Goal: Information Seeking & Learning: Learn about a topic

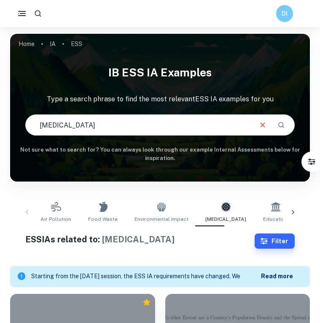
click at [38, 14] on icon "button" at bounding box center [38, 13] width 8 height 8
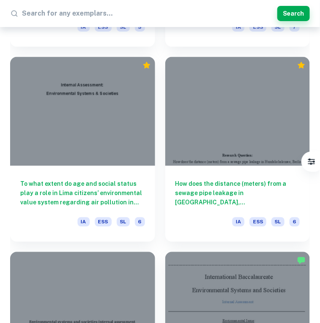
scroll to position [1210, 0]
type input "E"
type input "soil quality"
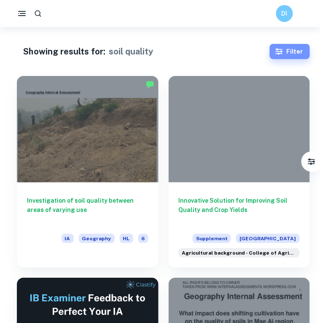
click at [283, 53] on icon "button" at bounding box center [279, 51] width 8 height 8
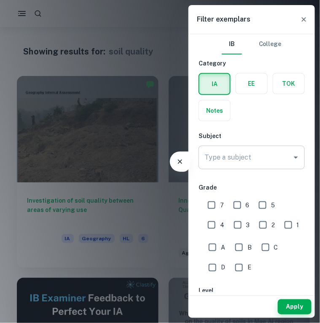
click at [241, 159] on div "Type a subject Type a subject" at bounding box center [252, 157] width 106 height 24
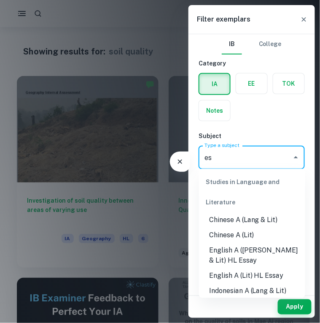
type input "e"
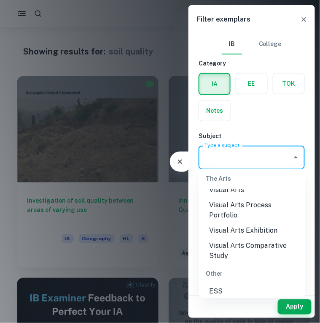
scroll to position [1339, 0]
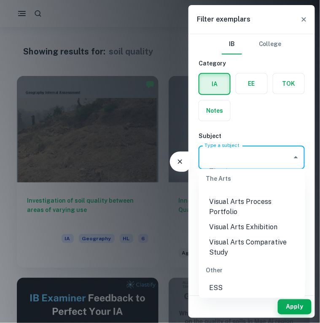
click at [225, 280] on li "ESS" at bounding box center [252, 287] width 106 height 15
type input "ESS"
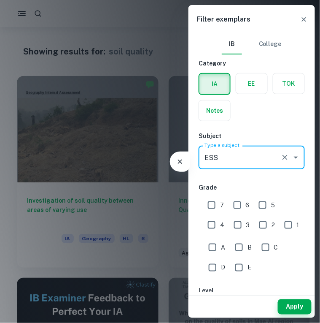
click at [207, 205] on input "7" at bounding box center [211, 205] width 17 height 17
checkbox input "true"
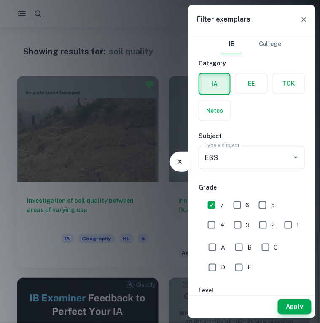
click at [238, 203] on input "6" at bounding box center [237, 205] width 17 height 17
checkbox input "true"
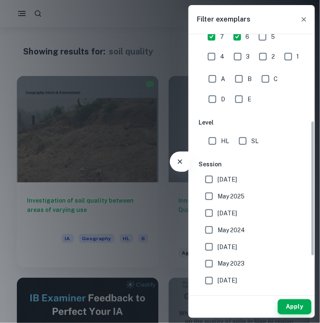
scroll to position [172, 0]
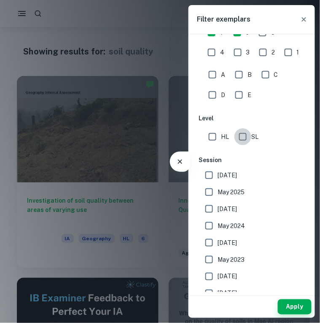
click at [245, 136] on input "SL" at bounding box center [242, 136] width 17 height 17
checkbox input "true"
click at [210, 177] on input "[DATE]" at bounding box center [209, 175] width 17 height 17
checkbox input "true"
click at [207, 191] on input "May 2025" at bounding box center [209, 191] width 17 height 17
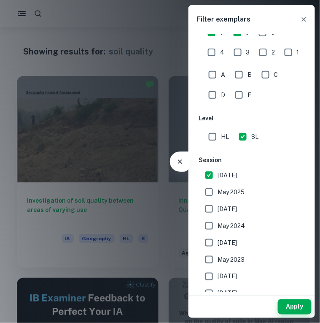
checkbox input "true"
drag, startPoint x: 209, startPoint y: 204, endPoint x: 206, endPoint y: 207, distance: 4.6
click at [209, 204] on input "[DATE]" at bounding box center [209, 208] width 17 height 17
checkbox input "true"
click at [207, 222] on input "May 2024" at bounding box center [209, 225] width 17 height 17
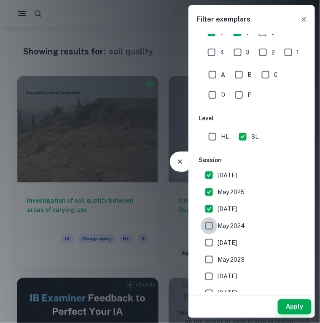
checkbox input "true"
drag, startPoint x: 211, startPoint y: 243, endPoint x: 207, endPoint y: 248, distance: 6.3
click at [210, 245] on input "[DATE]" at bounding box center [209, 242] width 17 height 17
checkbox input "true"
click at [206, 256] on input "May 2023" at bounding box center [209, 259] width 17 height 17
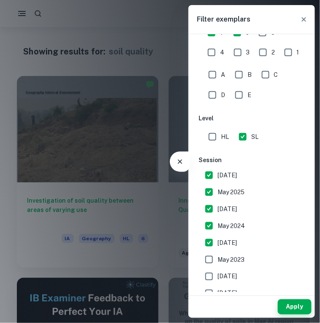
checkbox input "true"
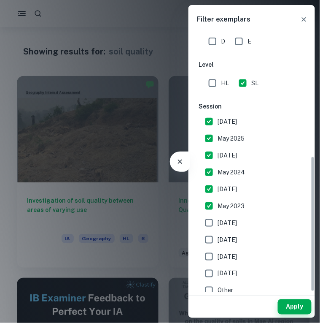
scroll to position [232, 0]
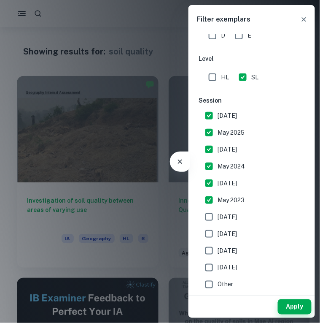
click at [214, 210] on input "[DATE]" at bounding box center [209, 216] width 17 height 17
checkbox input "true"
drag, startPoint x: 210, startPoint y: 235, endPoint x: 209, endPoint y: 240, distance: 5.1
click at [209, 236] on input "[DATE]" at bounding box center [209, 233] width 17 height 17
checkbox input "true"
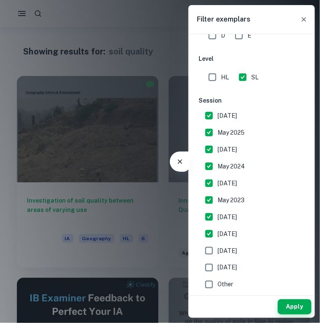
click at [207, 249] on input "[DATE]" at bounding box center [209, 250] width 17 height 17
checkbox input "true"
click at [207, 262] on input "[DATE]" at bounding box center [209, 267] width 17 height 17
checkbox input "true"
click at [209, 281] on input "Other" at bounding box center [209, 284] width 17 height 17
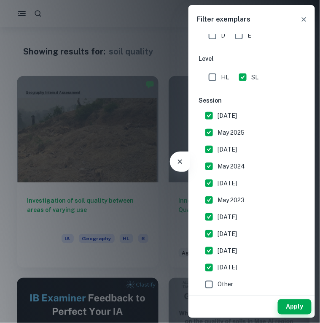
checkbox input "true"
click at [289, 306] on button "Apply" at bounding box center [295, 306] width 34 height 15
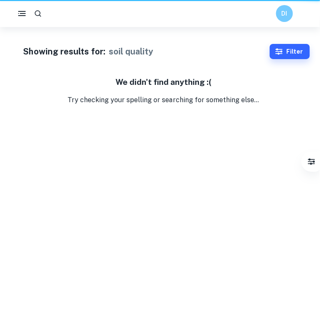
scroll to position [189, 0]
click at [278, 53] on icon "button" at bounding box center [279, 51] width 8 height 8
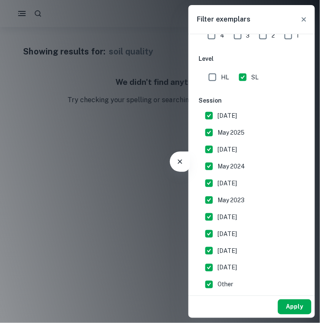
click at [288, 314] on button "Apply" at bounding box center [295, 306] width 34 height 15
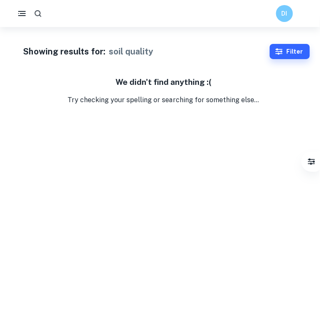
click at [35, 15] on icon "button" at bounding box center [38, 13] width 9 height 9
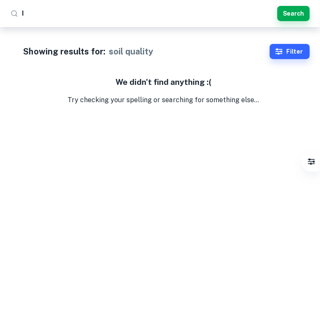
type input "Ia"
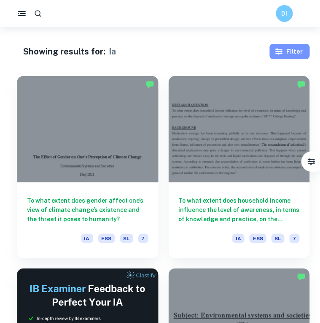
click at [289, 51] on button "Filter" at bounding box center [290, 51] width 40 height 15
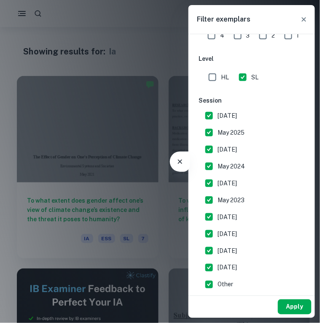
click at [292, 307] on button "Apply" at bounding box center [295, 306] width 34 height 15
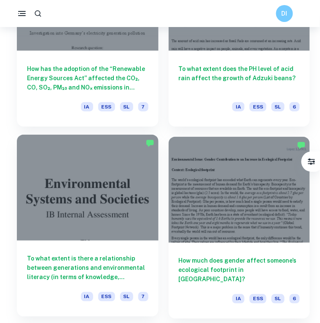
scroll to position [1097, 0]
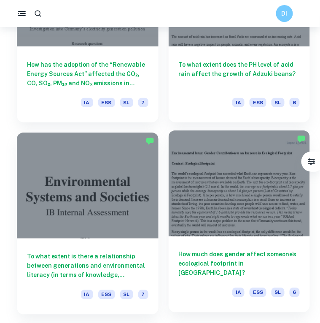
click at [229, 227] on div at bounding box center [240, 183] width 142 height 106
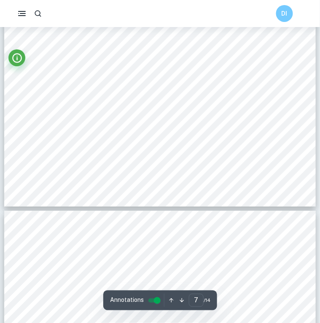
scroll to position [2496, 0]
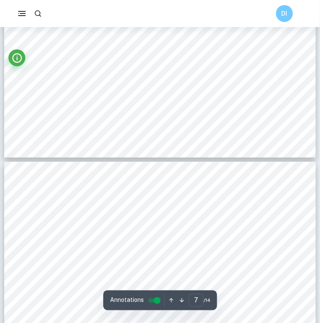
type input "6"
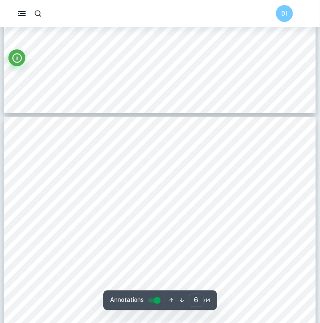
scroll to position [2056, 0]
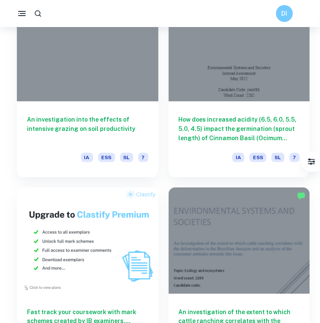
scroll to position [414, 0]
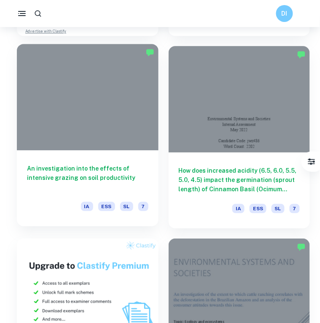
click at [114, 119] on div at bounding box center [88, 97] width 142 height 106
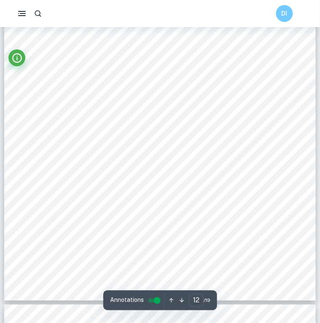
scroll to position [5283, 0]
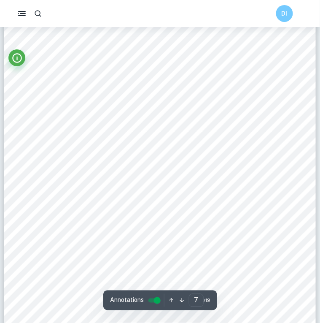
type input "6"
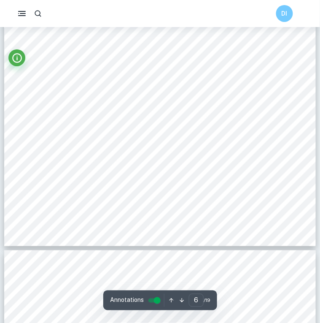
scroll to position [2562, 0]
